Goal: Find specific page/section: Find specific page/section

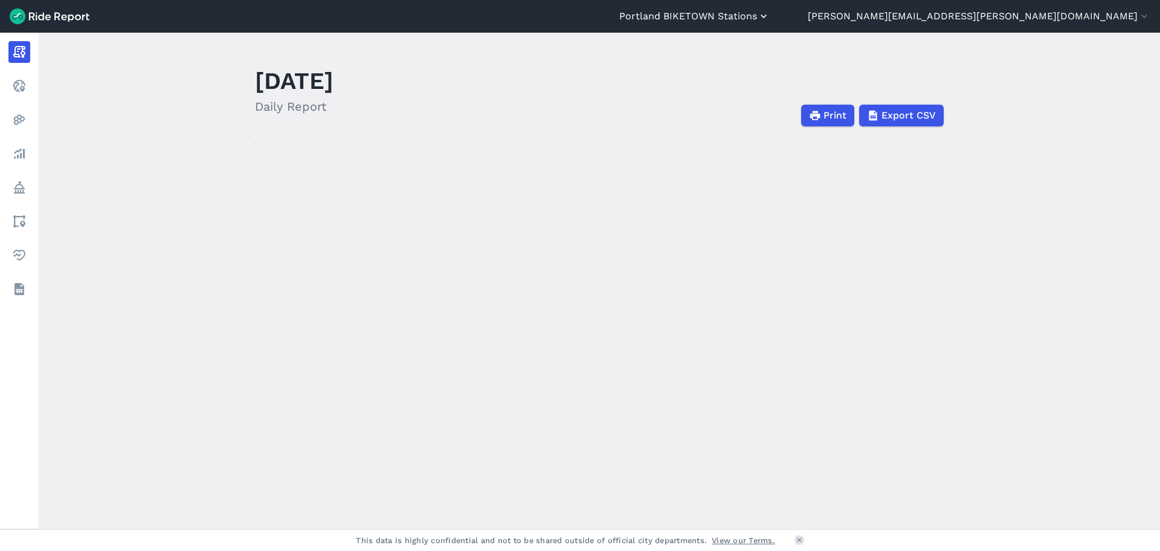
click at [770, 12] on button "Portland BIKETOWN Stations" at bounding box center [694, 16] width 150 height 15
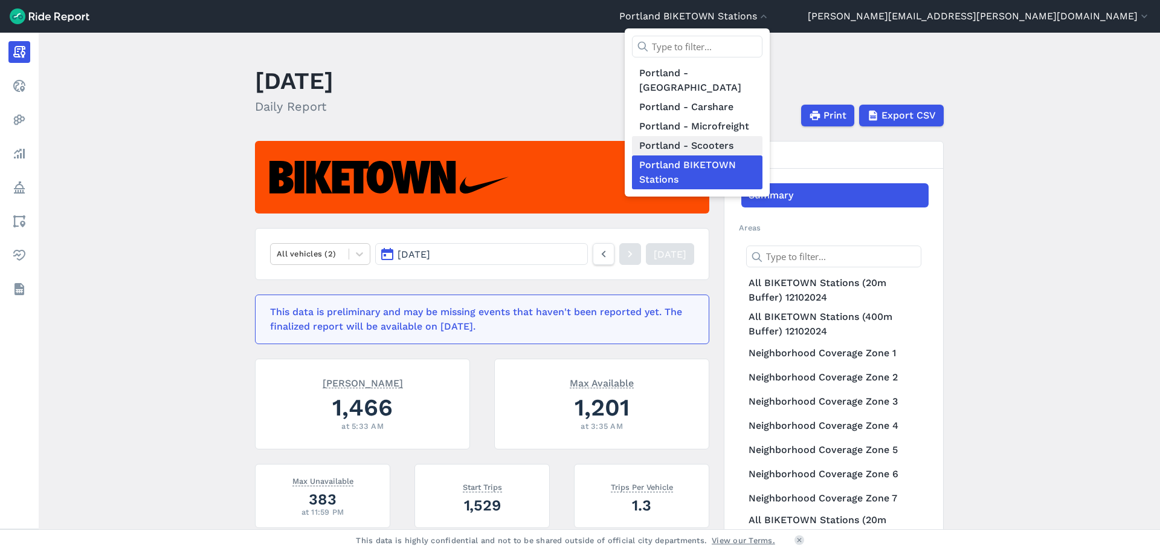
click at [763, 136] on link "Portland - Scooters" at bounding box center [697, 145] width 131 height 19
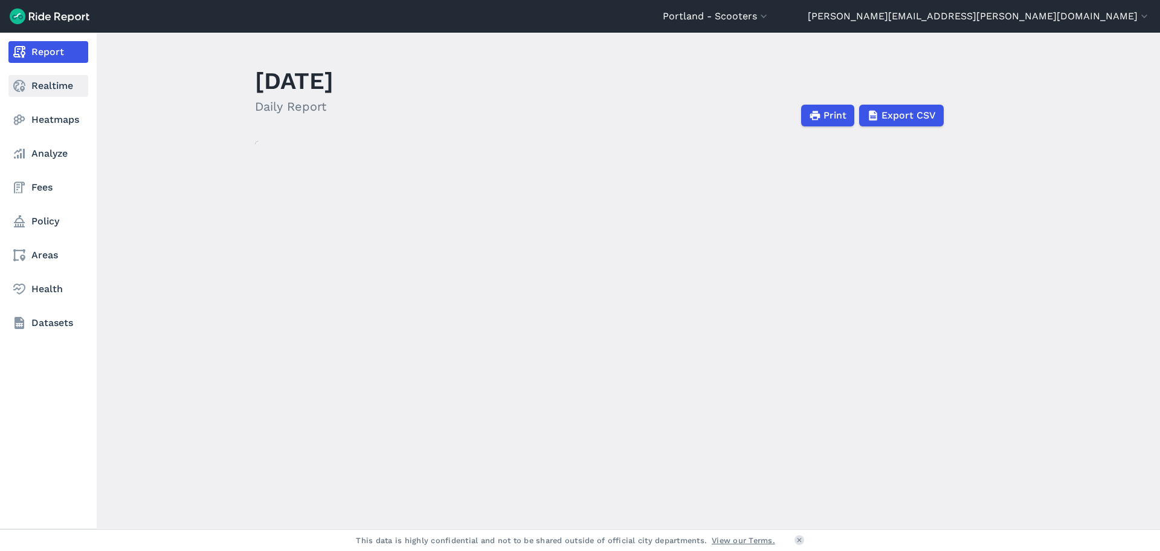
click at [16, 86] on use at bounding box center [19, 86] width 12 height 12
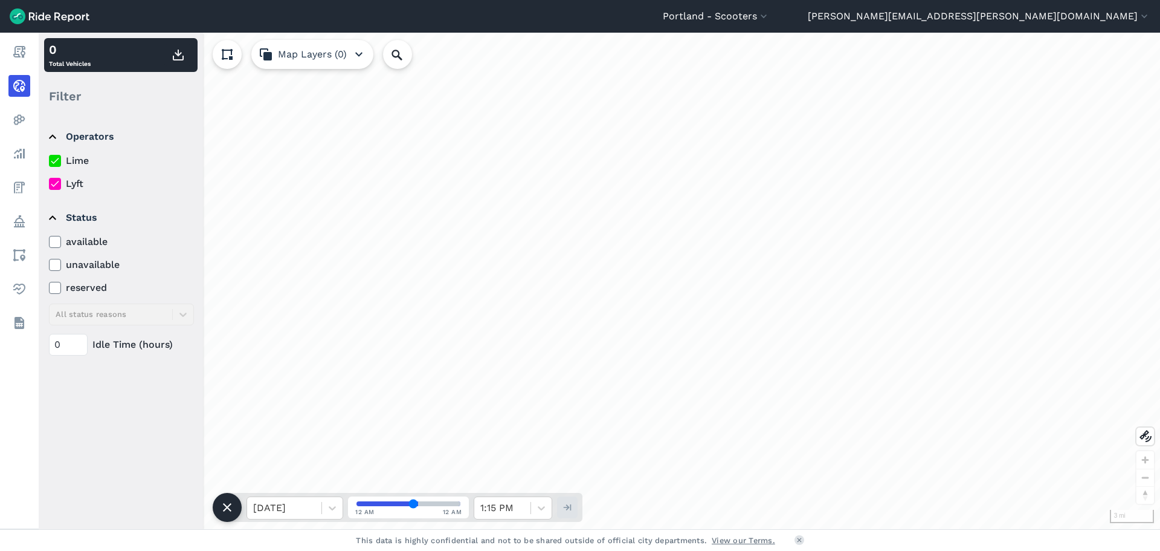
click at [75, 163] on label "Lime" at bounding box center [121, 161] width 145 height 15
click at [49, 161] on input "Lime" at bounding box center [49, 158] width 0 height 8
click at [401, 56] on icon at bounding box center [397, 55] width 15 height 15
click at [418, 57] on input "Search Location or Vehicles" at bounding box center [462, 54] width 158 height 29
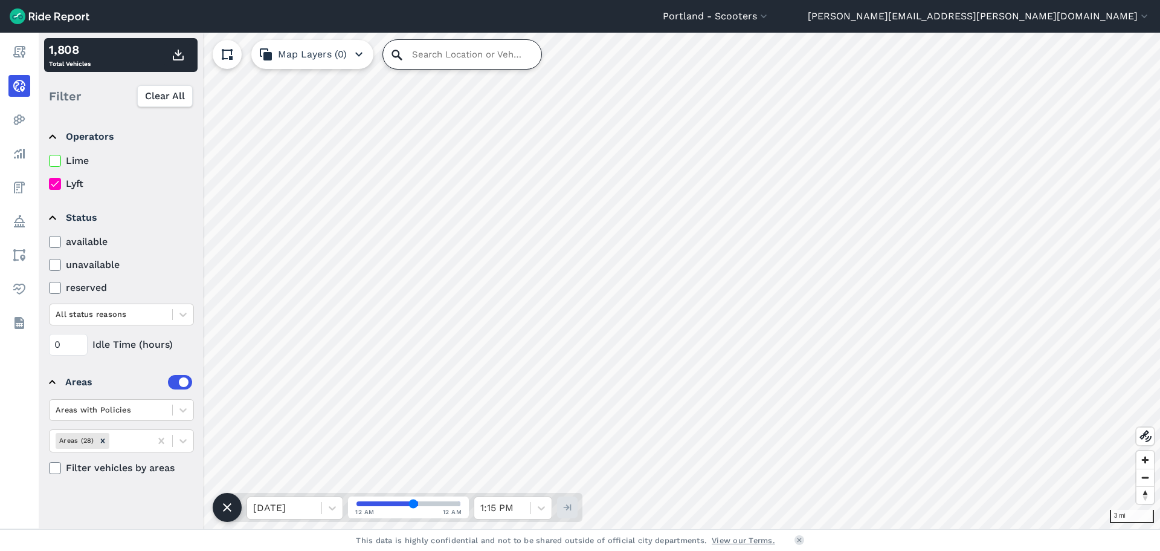
click at [423, 54] on input "Search Location or Vehicles" at bounding box center [462, 54] width 158 height 29
type input "2"
type input "917"
